Goal: Navigation & Orientation: Find specific page/section

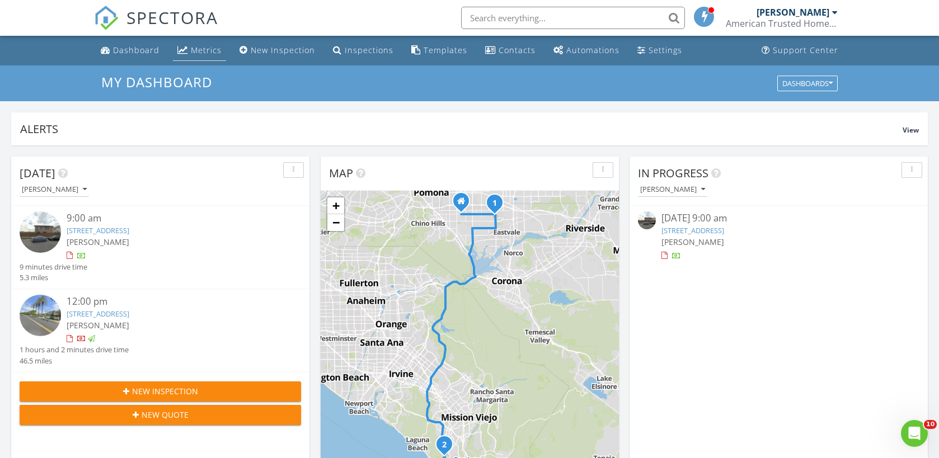
click at [206, 50] on div "Metrics" at bounding box center [206, 50] width 31 height 11
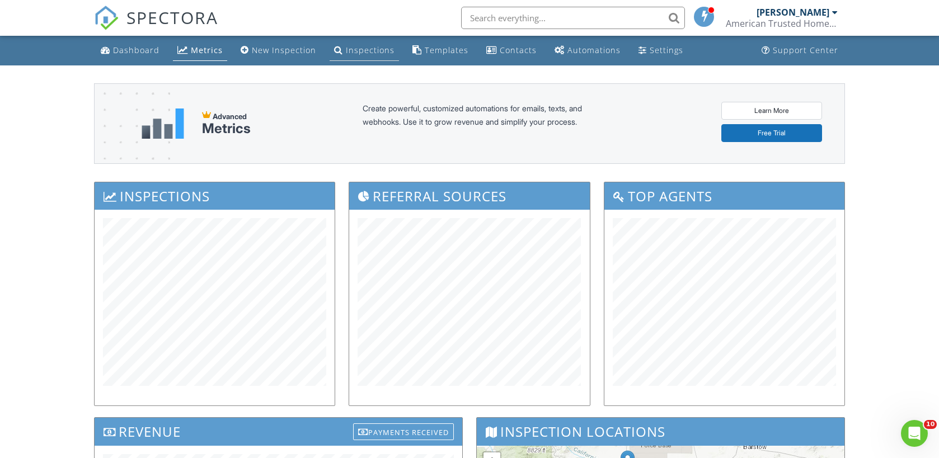
click at [364, 38] on li "Inspections" at bounding box center [364, 51] width 74 height 30
drag, startPoint x: 363, startPoint y: 47, endPoint x: 369, endPoint y: 52, distance: 7.5
click at [363, 47] on div "Inspections" at bounding box center [370, 50] width 49 height 11
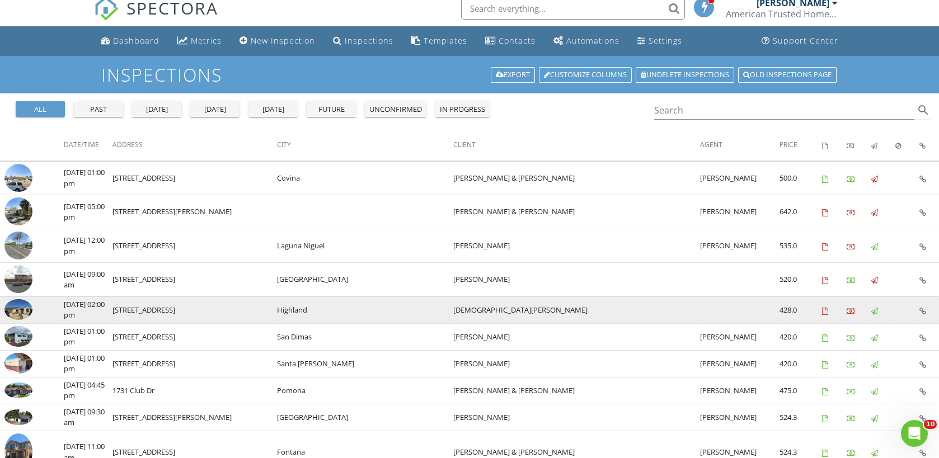
scroll to position [10, 0]
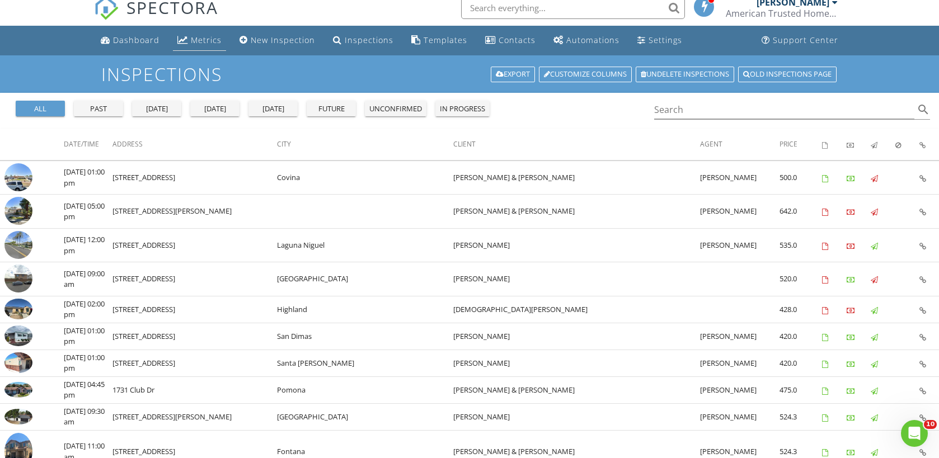
click at [218, 40] on div "Metrics" at bounding box center [206, 40] width 31 height 11
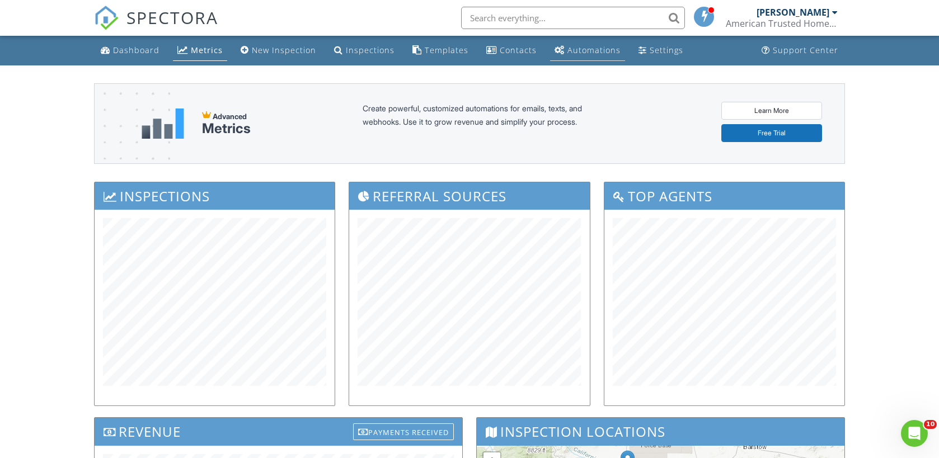
click at [569, 49] on div "Automations" at bounding box center [593, 50] width 53 height 11
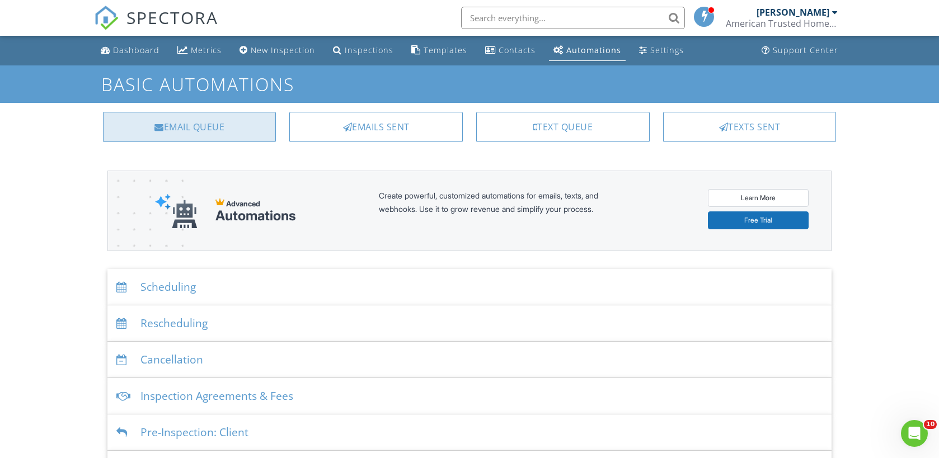
drag, startPoint x: 253, startPoint y: 125, endPoint x: 299, endPoint y: 183, distance: 74.1
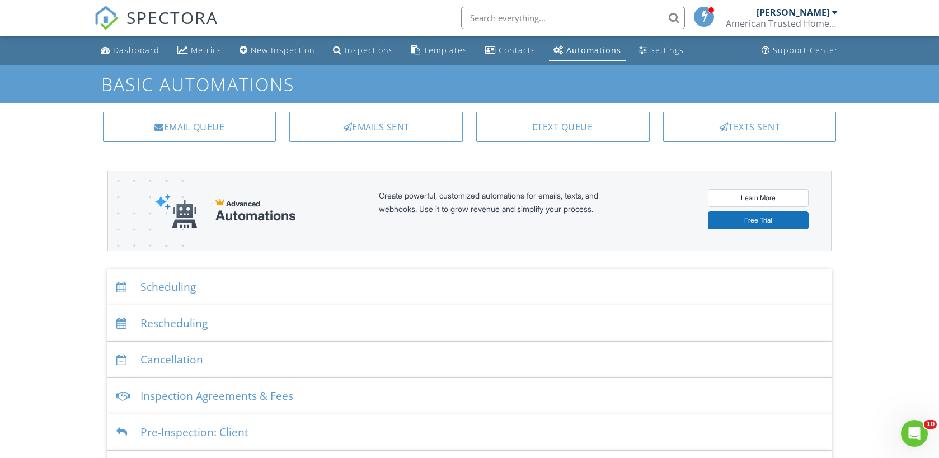
click at [253, 125] on div "Email Queue" at bounding box center [189, 127] width 173 height 30
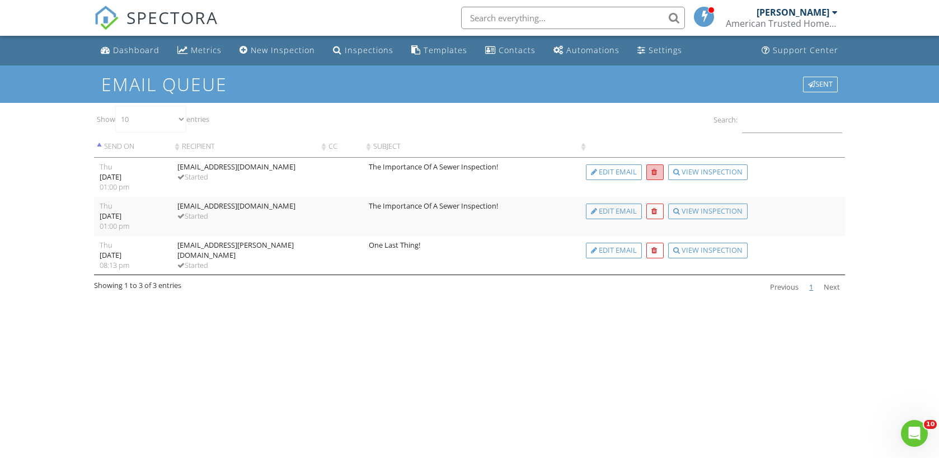
click at [650, 173] on div at bounding box center [654, 173] width 17 height 16
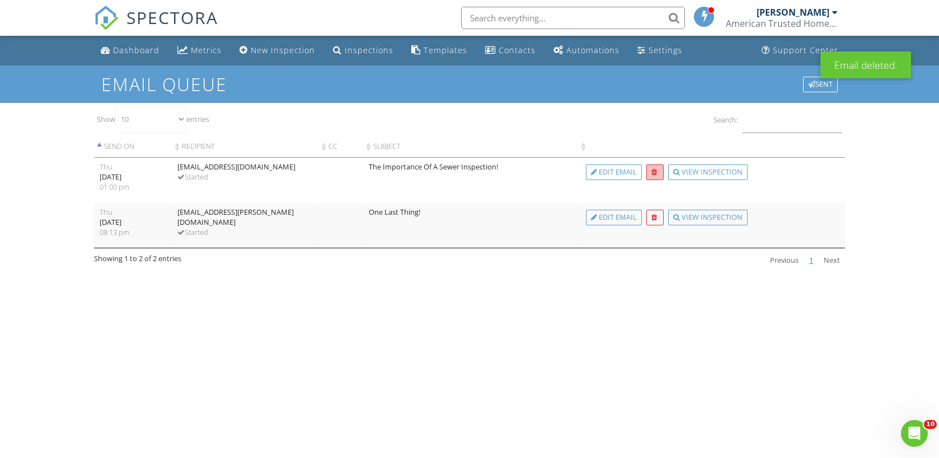
click at [650, 171] on div at bounding box center [654, 173] width 17 height 16
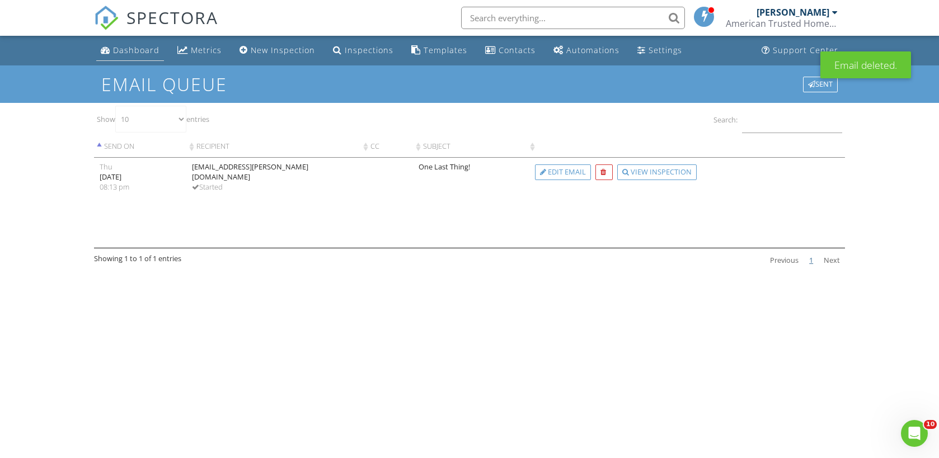
click at [126, 46] on div "Dashboard" at bounding box center [136, 50] width 46 height 11
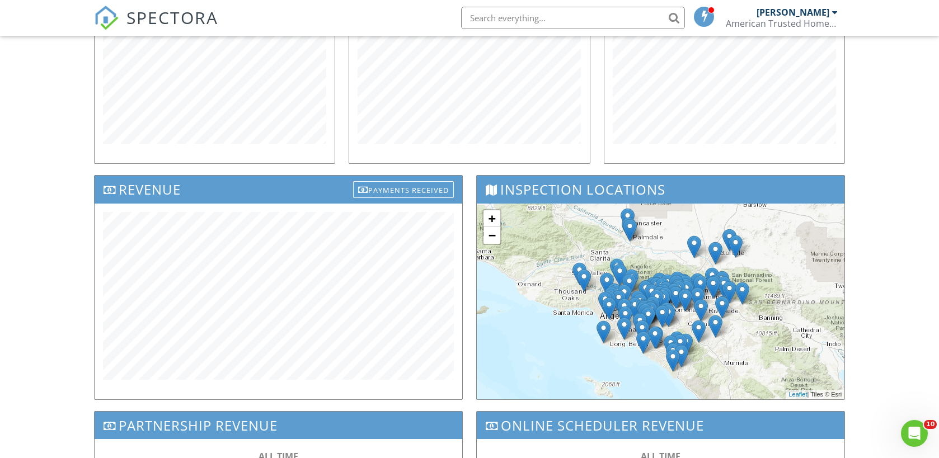
scroll to position [198, 0]
